Goal: Task Accomplishment & Management: Manage account settings

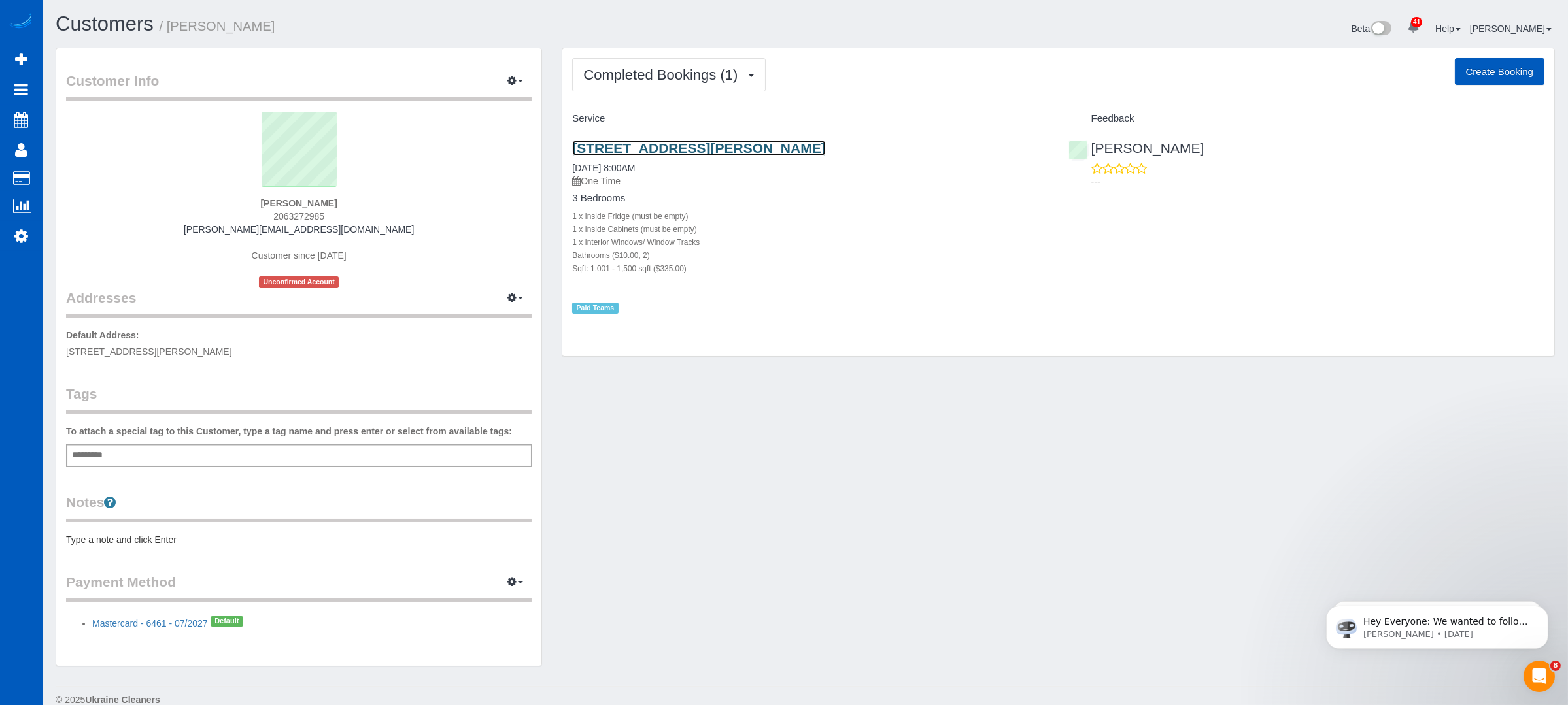
click at [772, 150] on link "1723 S Walters Road, Tacoma, WA 98465" at bounding box center [698, 148] width 253 height 15
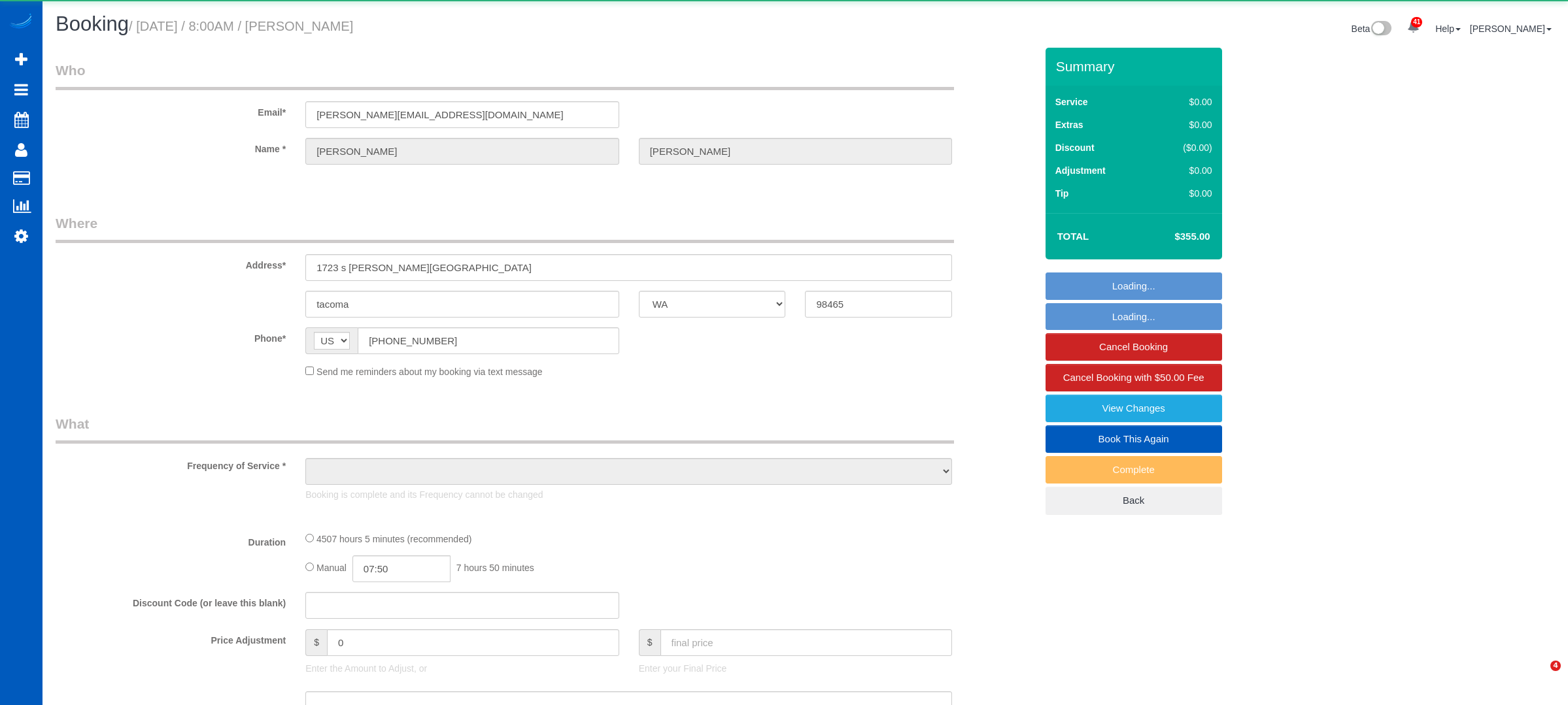
select select "WA"
select select "object:993"
select select "spot1"
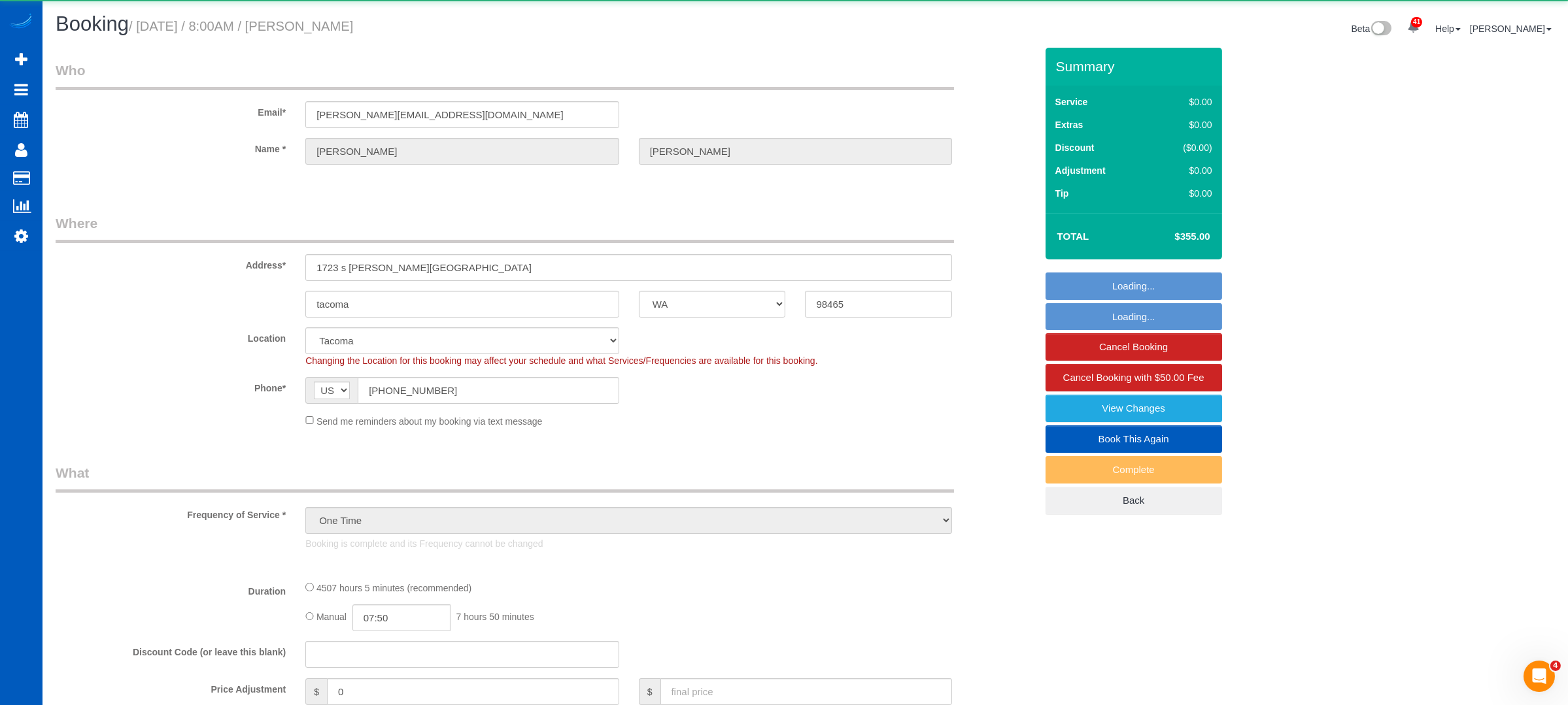
select select "2"
select select "1001"
